Goal: Transaction & Acquisition: Purchase product/service

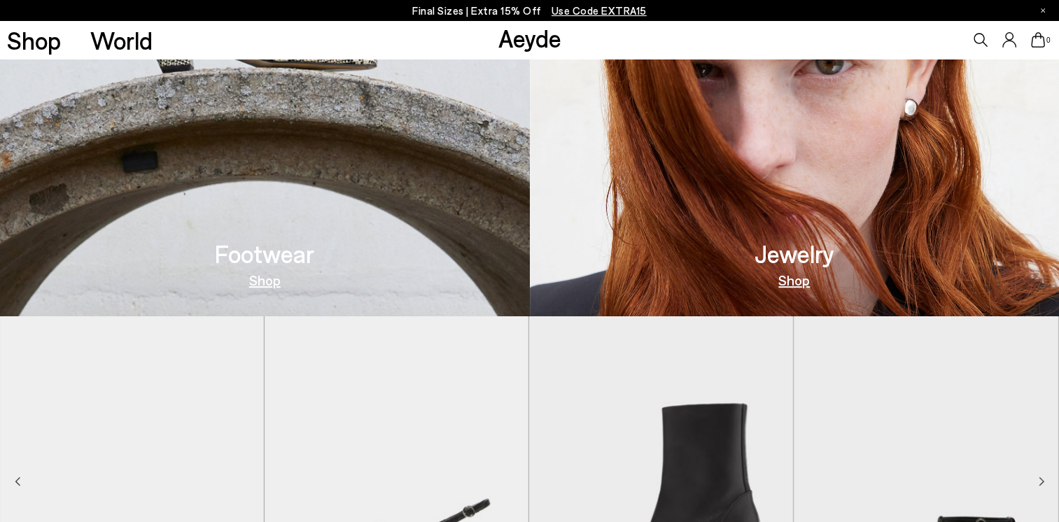
scroll to position [689, 0]
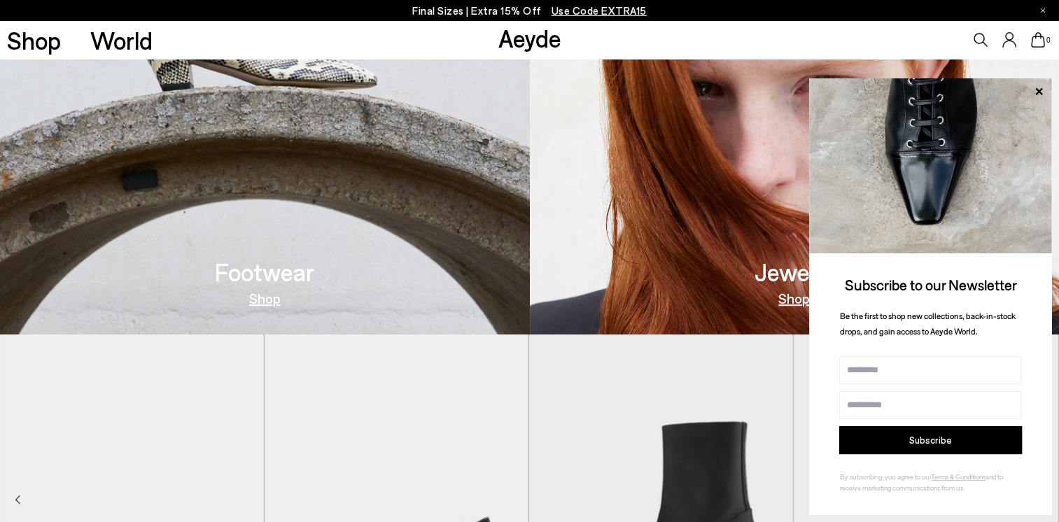
click at [503, 9] on p "Final Sizes | Extra 15% Off Use Code EXTRA15" at bounding box center [529, 11] width 235 height 18
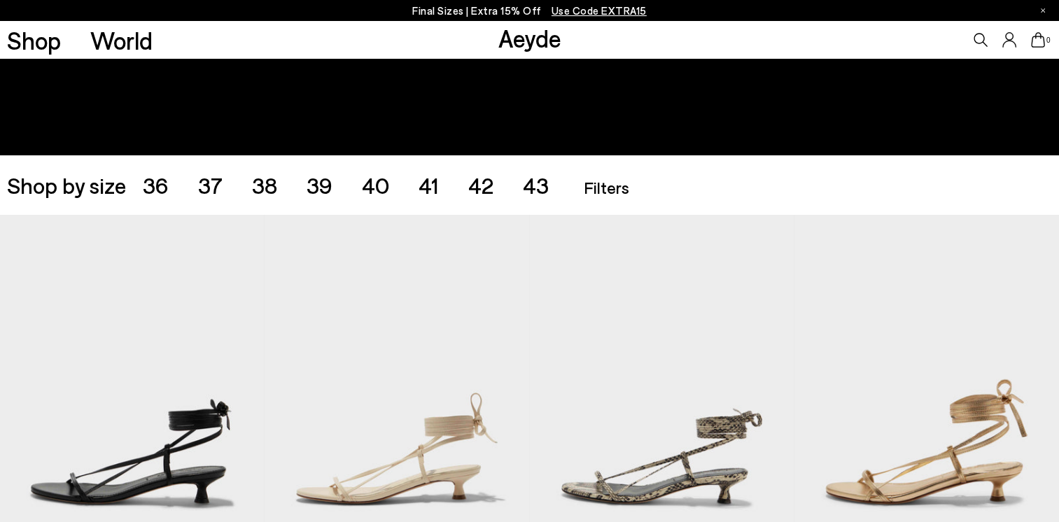
scroll to position [224, 0]
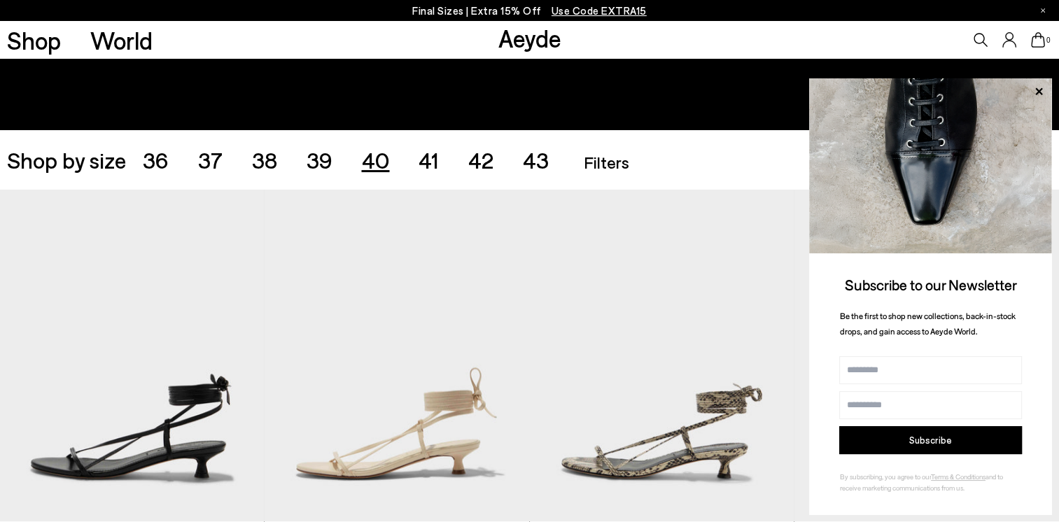
click at [381, 163] on span "40" at bounding box center [375, 159] width 28 height 27
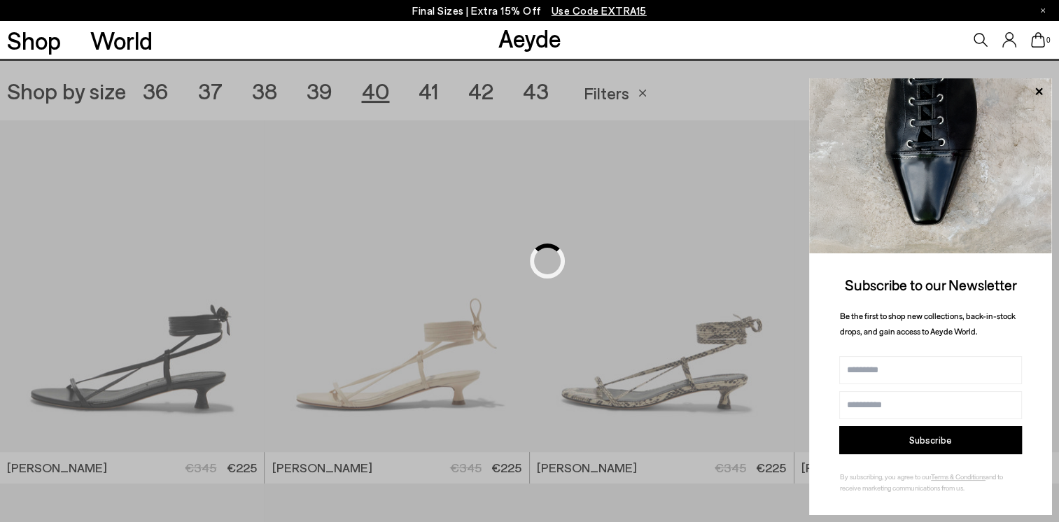
scroll to position [295, 0]
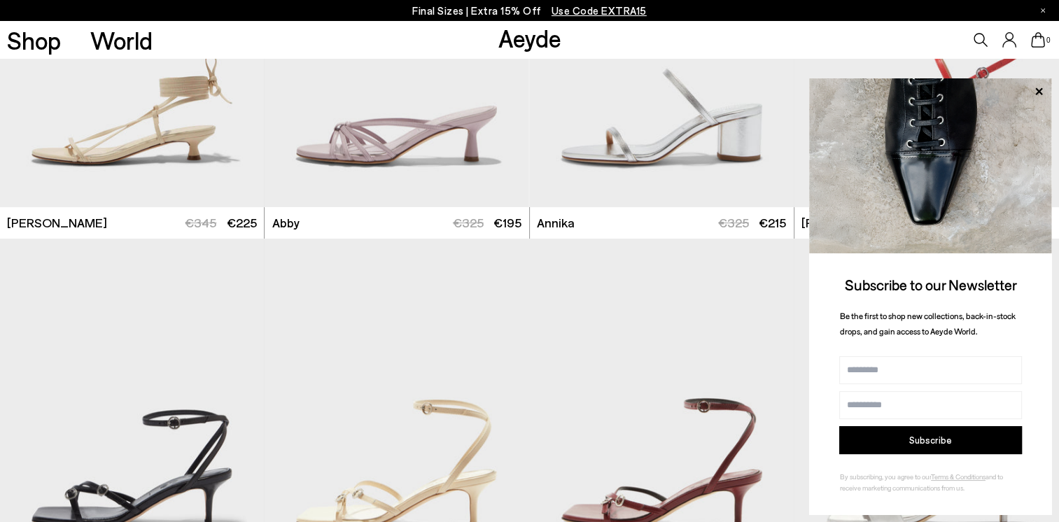
scroll to position [939, 0]
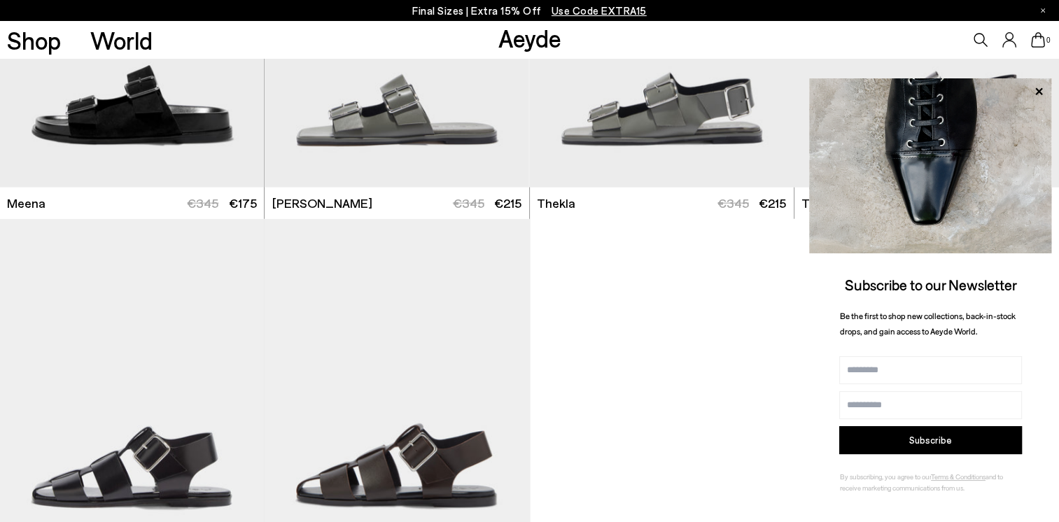
scroll to position [3457, 0]
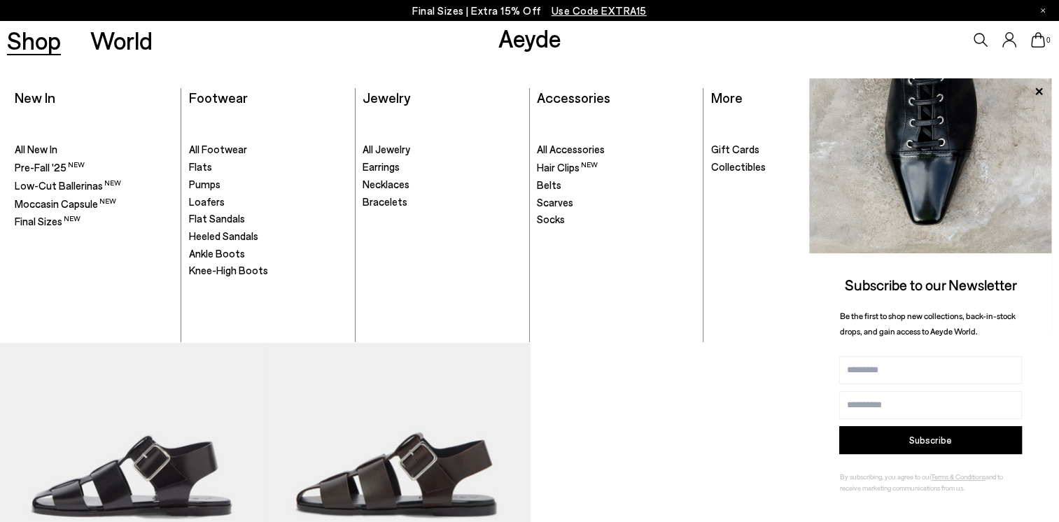
click at [50, 43] on link "Shop" at bounding box center [34, 40] width 54 height 25
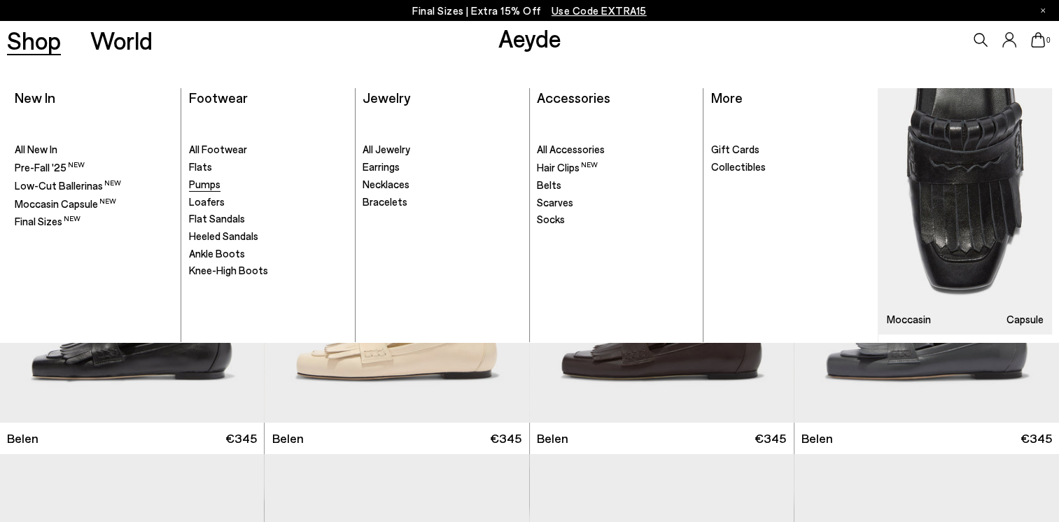
click at [213, 185] on span "Pumps" at bounding box center [205, 184] width 32 height 13
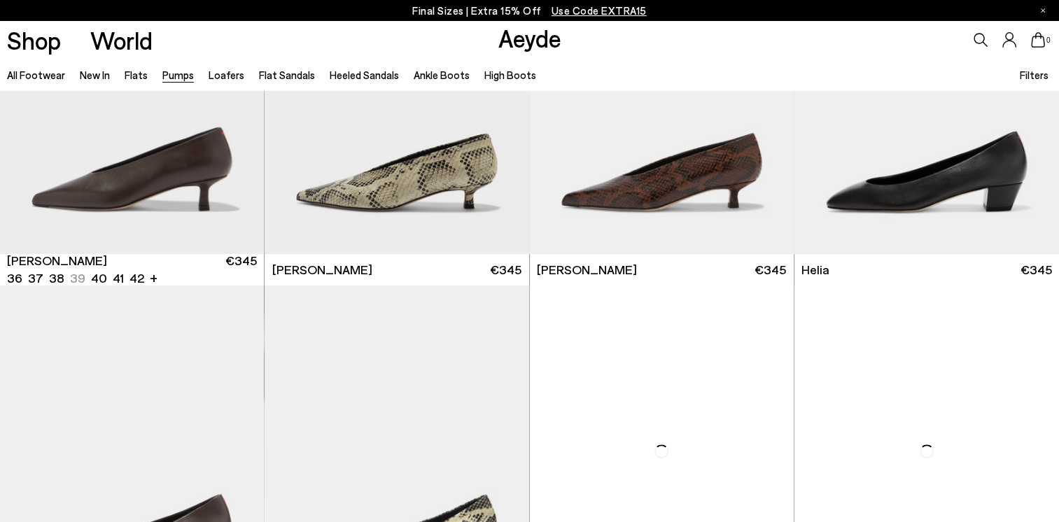
scroll to position [728, 0]
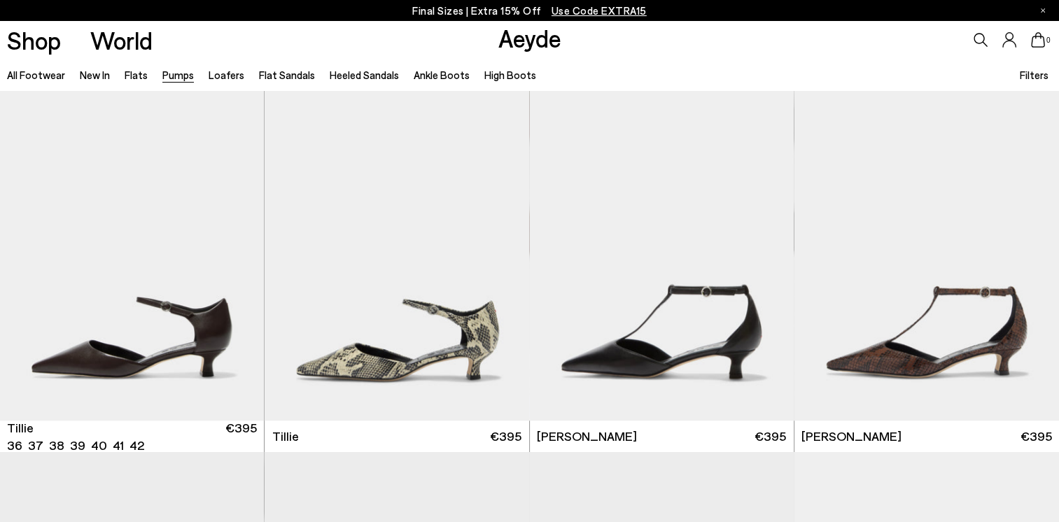
scroll to position [1232, 0]
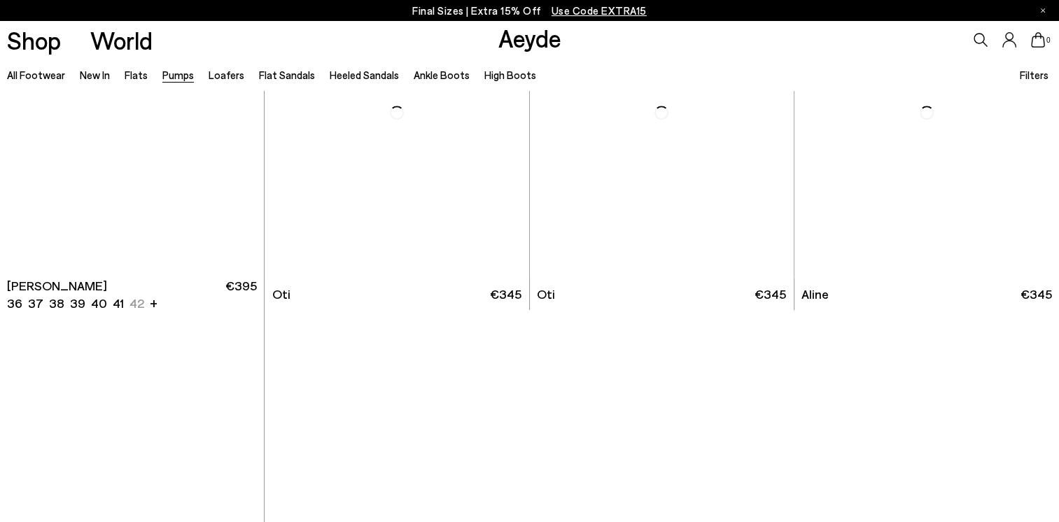
scroll to position [5959, 0]
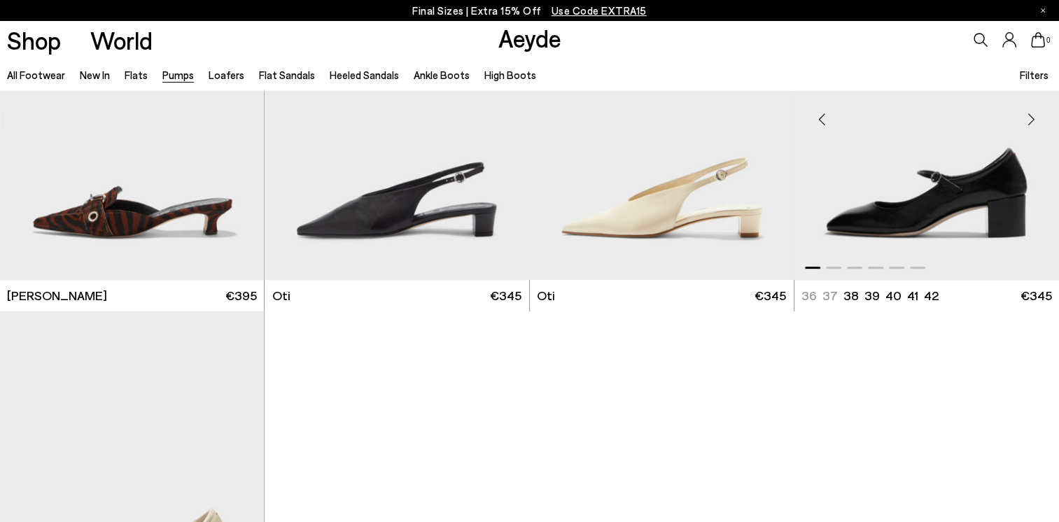
click at [946, 185] on img "1 / 6" at bounding box center [927, 114] width 265 height 332
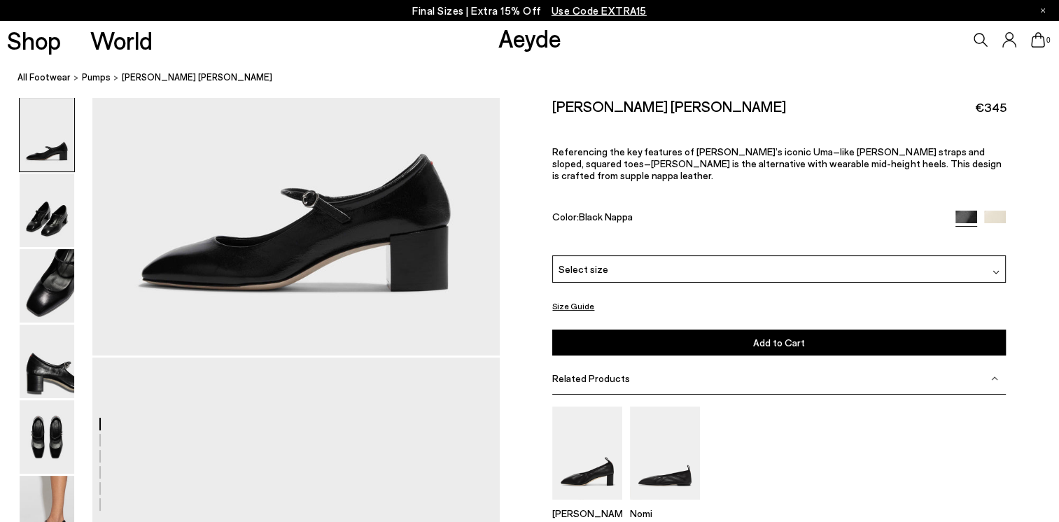
scroll to position [168, 0]
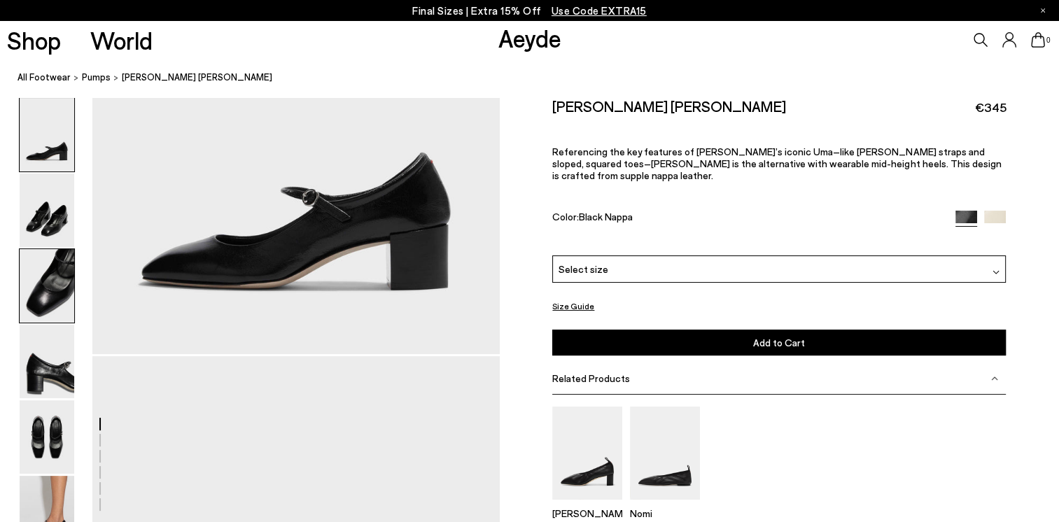
click at [44, 287] on img at bounding box center [47, 286] width 55 height 74
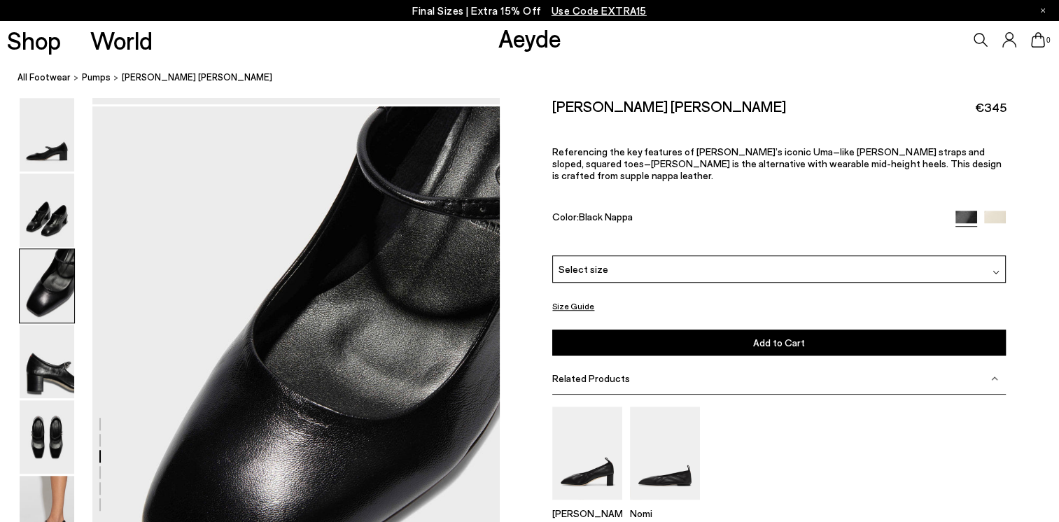
scroll to position [974, 0]
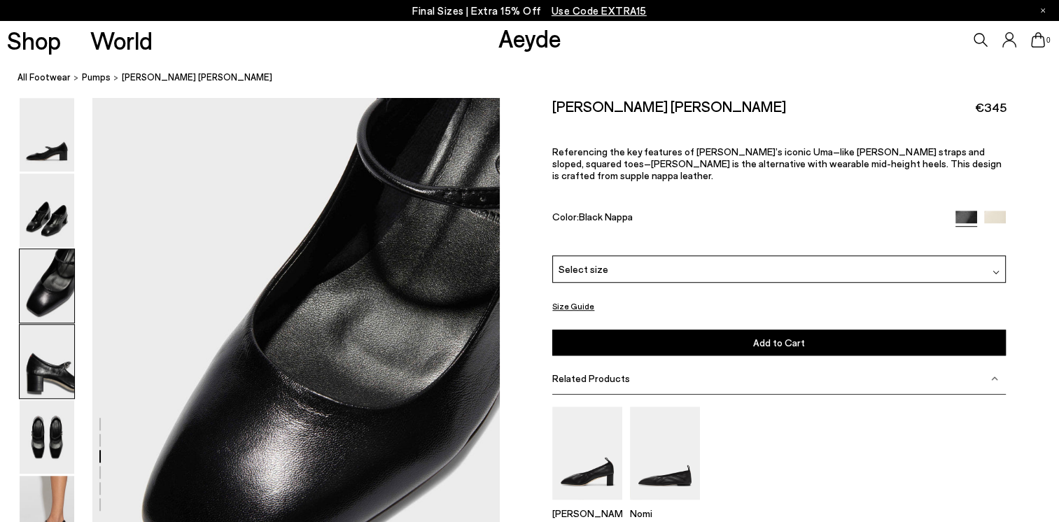
click at [46, 381] on img at bounding box center [47, 362] width 55 height 74
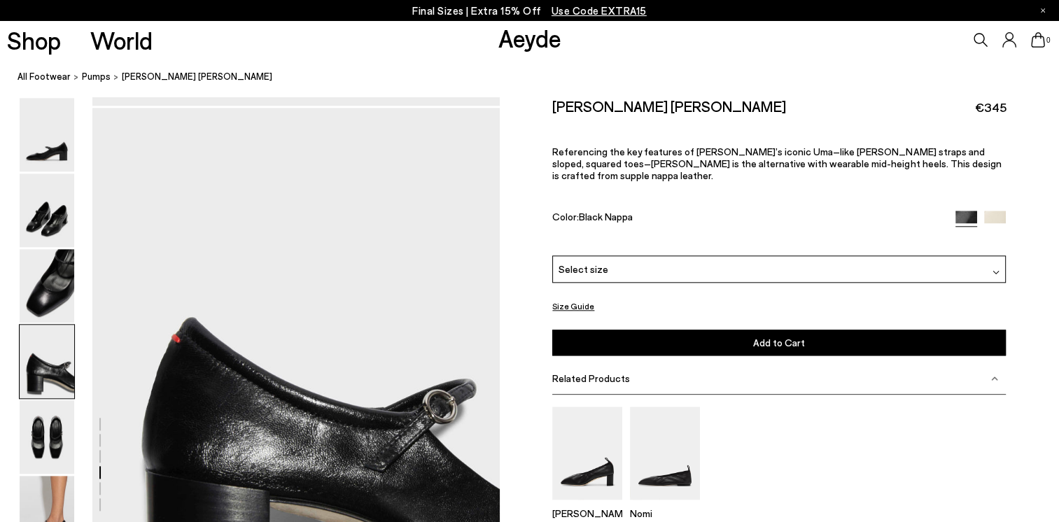
scroll to position [1518, 0]
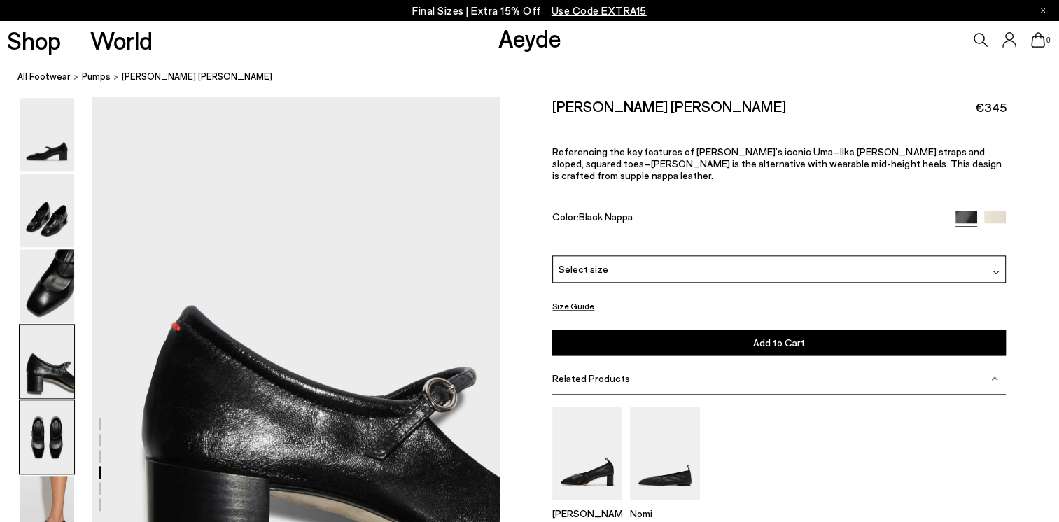
click at [45, 435] on img at bounding box center [47, 437] width 55 height 74
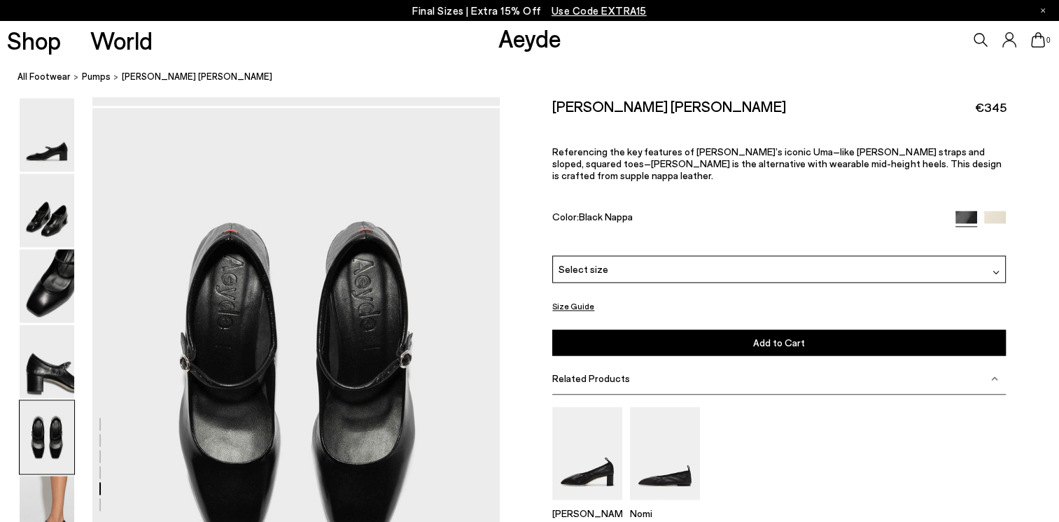
scroll to position [2064, 0]
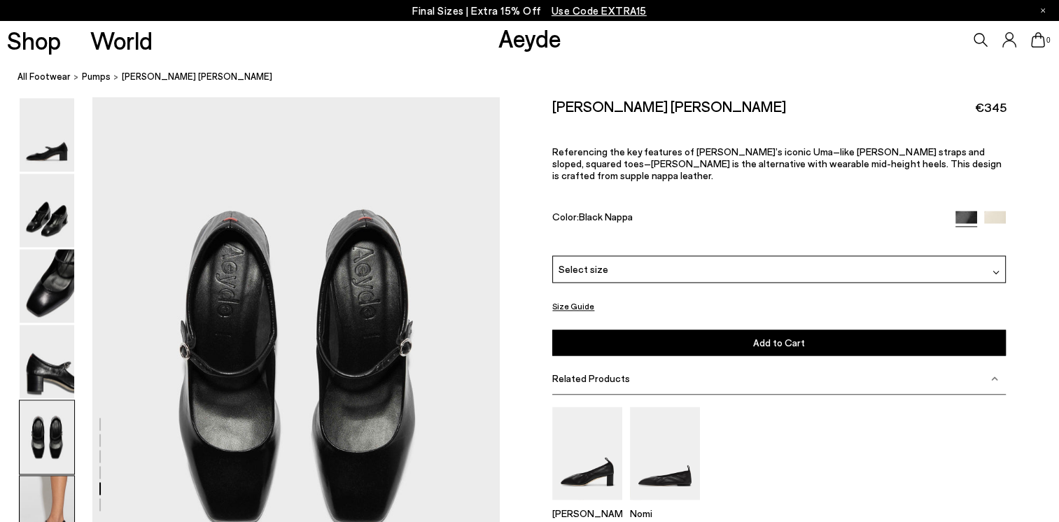
click at [48, 505] on img at bounding box center [47, 513] width 55 height 74
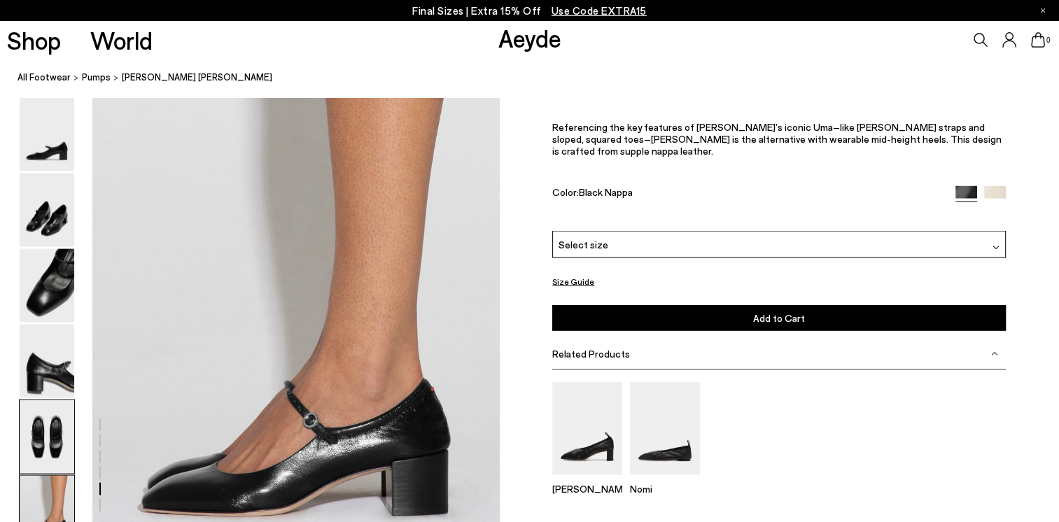
scroll to position [2704, 0]
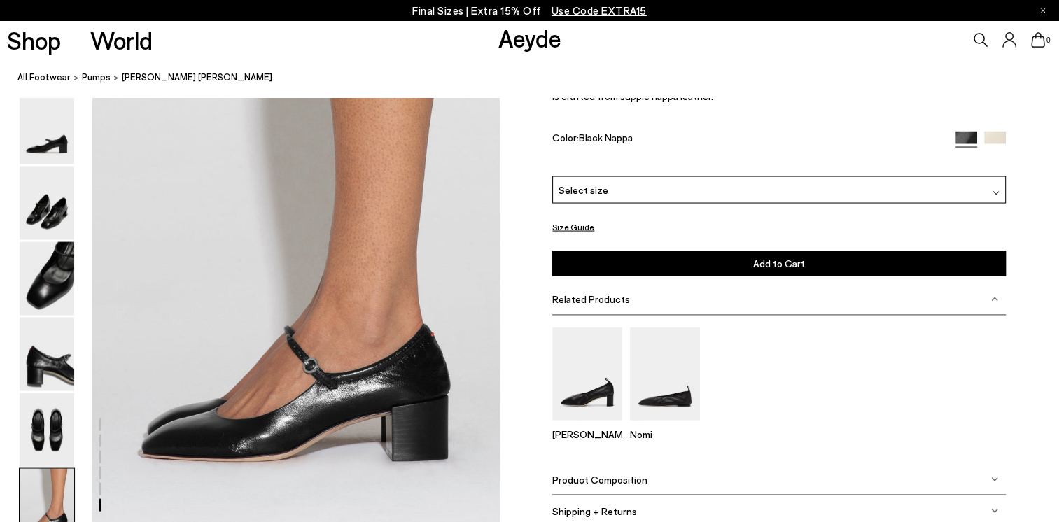
click at [578, 225] on button "Size Guide" at bounding box center [573, 228] width 42 height 18
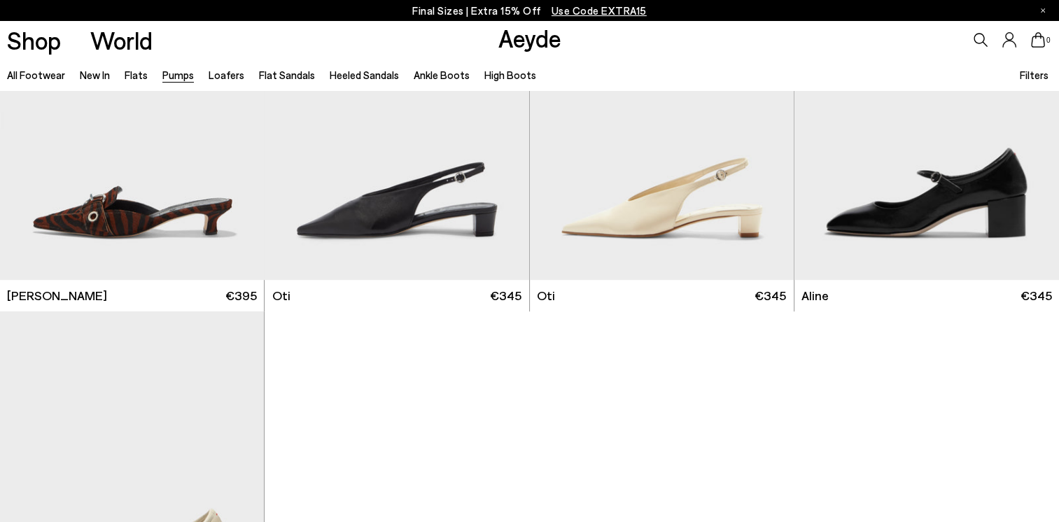
scroll to position [5959, 0]
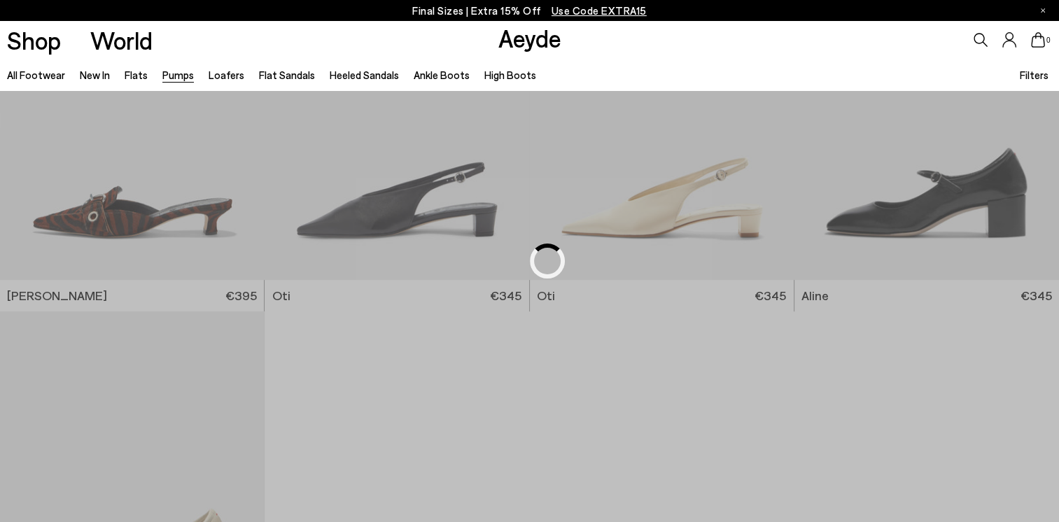
scroll to position [3027, 0]
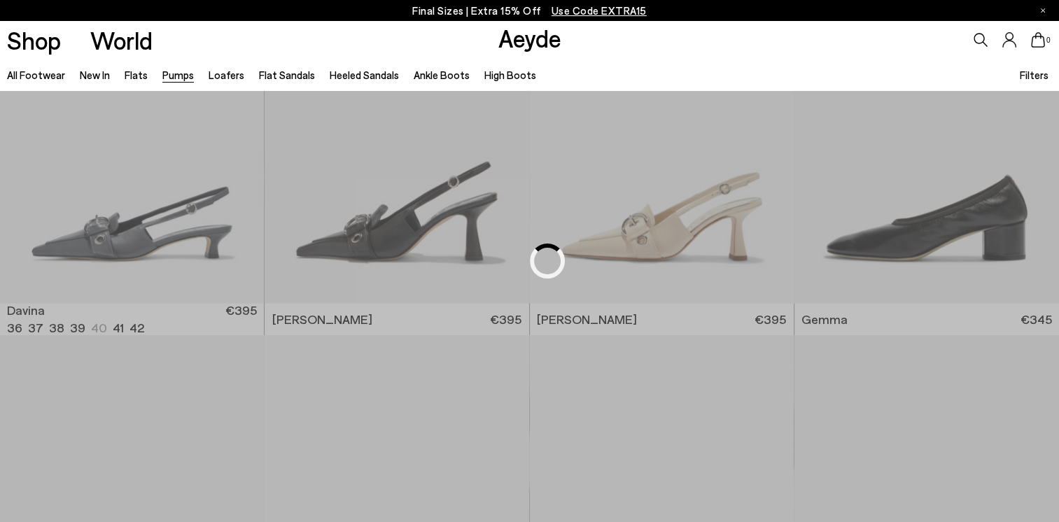
scroll to position [2212, 0]
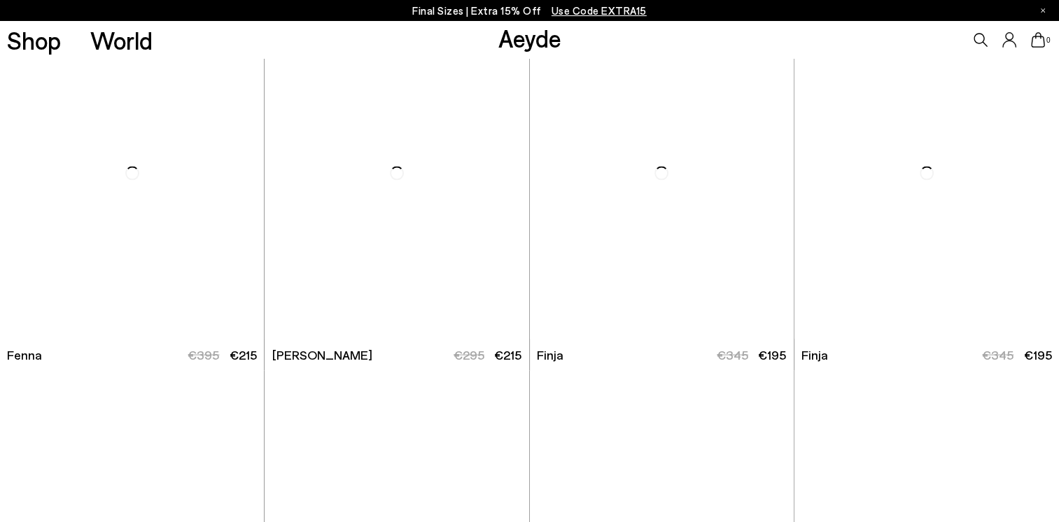
scroll to position [2997, 0]
